Goal: Information Seeking & Learning: Learn about a topic

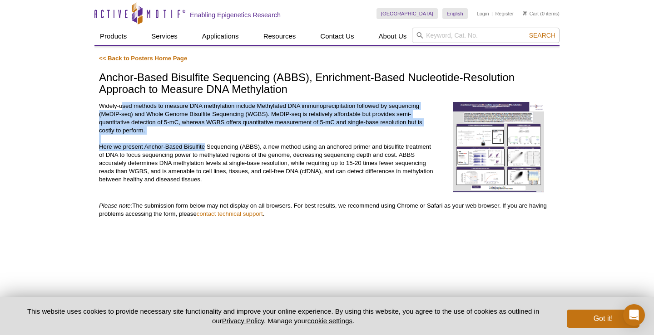
click at [203, 163] on p "Widely-used methods to measure DNA methylation include Methylated DNA immunopre…" at bounding box center [267, 143] width 337 height 82
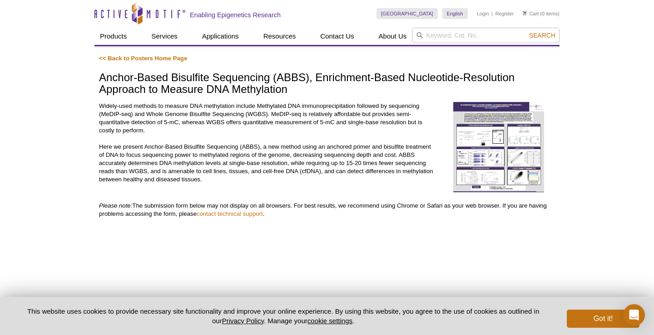
click at [203, 163] on p "Widely-used methods to measure DNA methylation include Methylated DNA immunopre…" at bounding box center [267, 143] width 337 height 82
drag, startPoint x: 103, startPoint y: 148, endPoint x: 343, endPoint y: 178, distance: 241.9
click at [343, 178] on p "Widely-used methods to measure DNA methylation include Methylated DNA immunopre…" at bounding box center [267, 143] width 337 height 82
click at [317, 142] on p "Widely-used methods to measure DNA methylation include Methylated DNA immunopre…" at bounding box center [267, 143] width 337 height 82
click at [493, 138] on img at bounding box center [498, 147] width 91 height 91
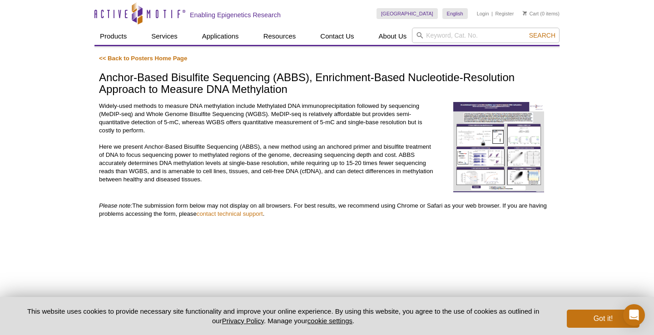
click at [480, 141] on img at bounding box center [498, 147] width 91 height 91
click at [482, 141] on img at bounding box center [498, 147] width 91 height 91
click at [483, 155] on img at bounding box center [498, 147] width 91 height 91
click at [484, 154] on img at bounding box center [498, 147] width 91 height 91
click at [507, 132] on img at bounding box center [498, 147] width 91 height 91
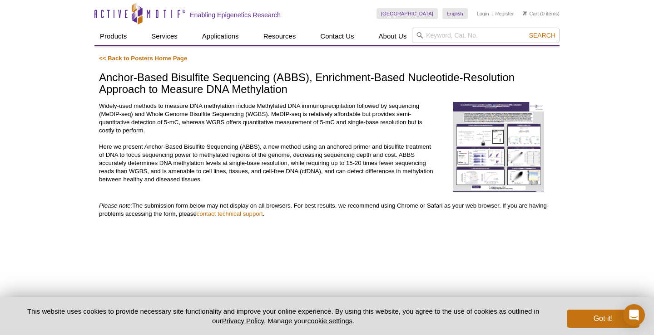
click at [507, 132] on img at bounding box center [498, 147] width 91 height 91
click at [155, 59] on link "<< Back to Posters Home Page" at bounding box center [143, 58] width 88 height 7
